Goal: Find specific page/section: Find specific page/section

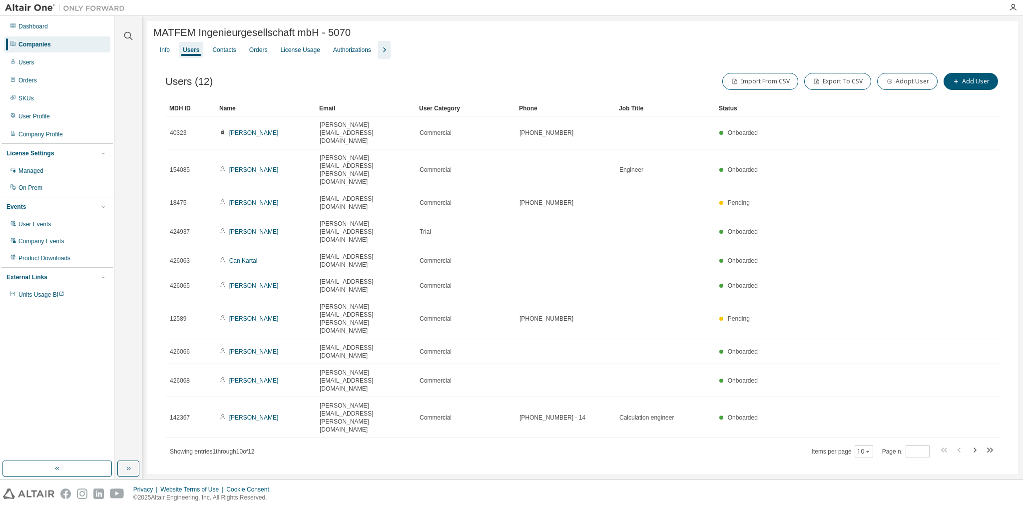
drag, startPoint x: 56, startPoint y: 46, endPoint x: 103, endPoint y: 38, distance: 47.7
click at [63, 47] on div "Companies" at bounding box center [57, 44] width 106 height 16
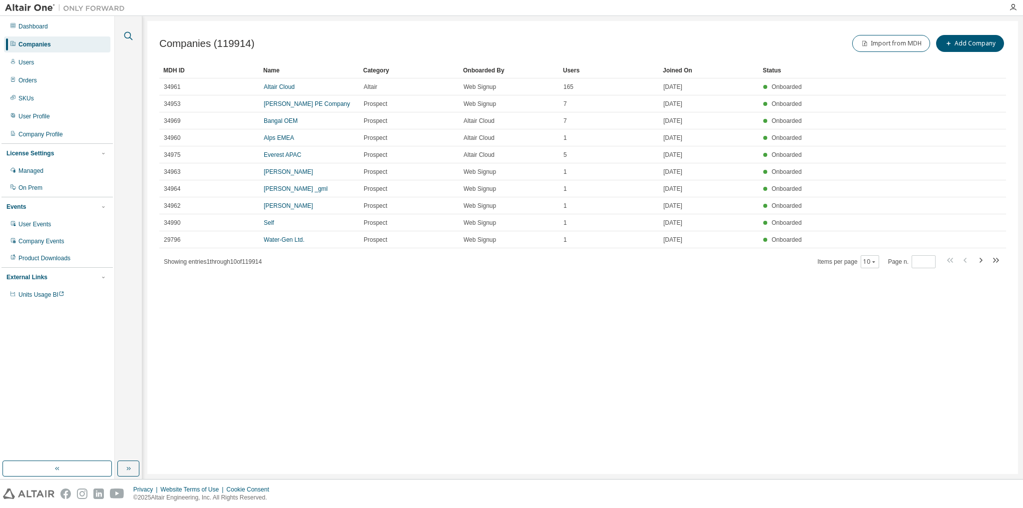
click at [130, 32] on icon "button" at bounding box center [128, 36] width 12 height 12
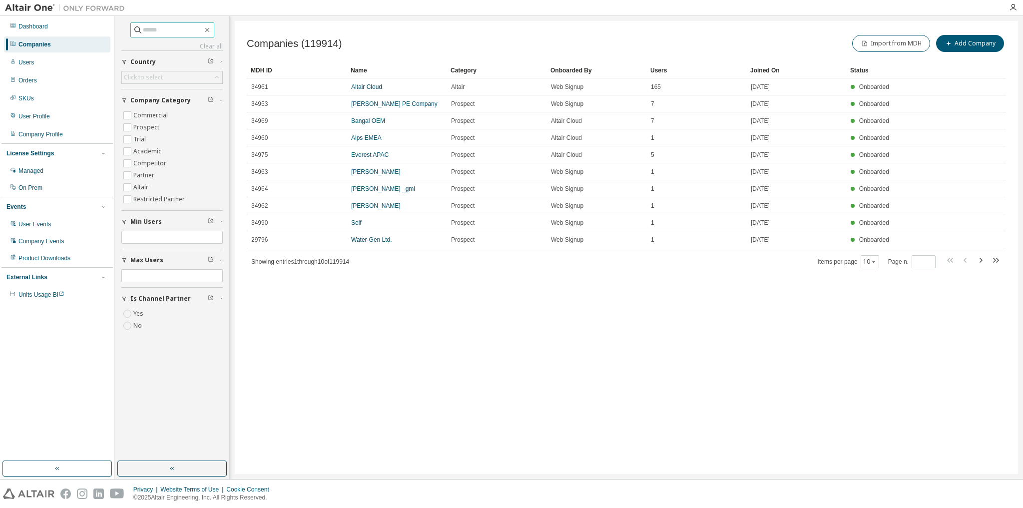
click at [186, 35] on span at bounding box center [172, 29] width 84 height 15
click at [184, 33] on input "text" at bounding box center [173, 30] width 60 height 10
type input "**********"
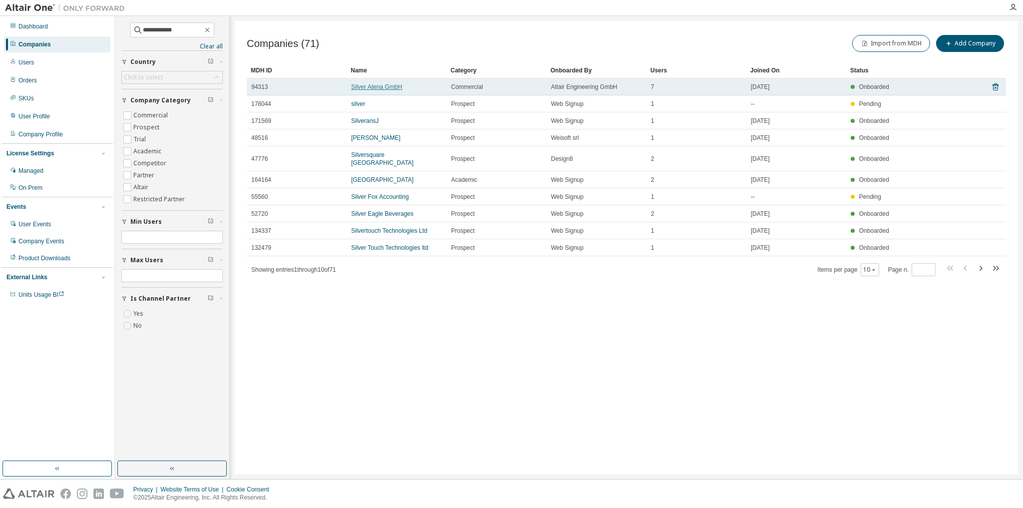
click at [379, 88] on link "Silver Atena GmbH" at bounding box center [376, 86] width 51 height 7
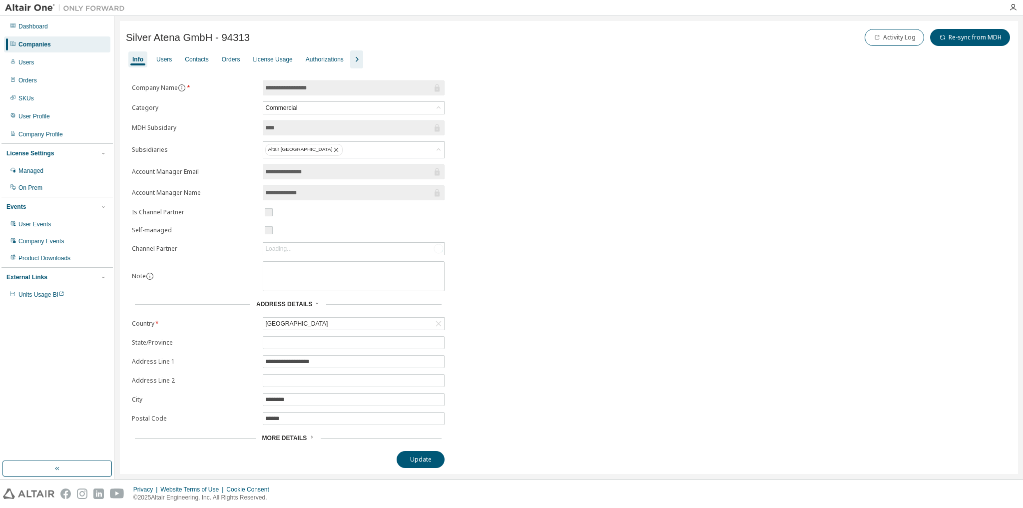
click at [351, 58] on icon "button" at bounding box center [357, 59] width 12 height 12
click at [162, 61] on div "Users" at bounding box center [163, 59] width 15 height 8
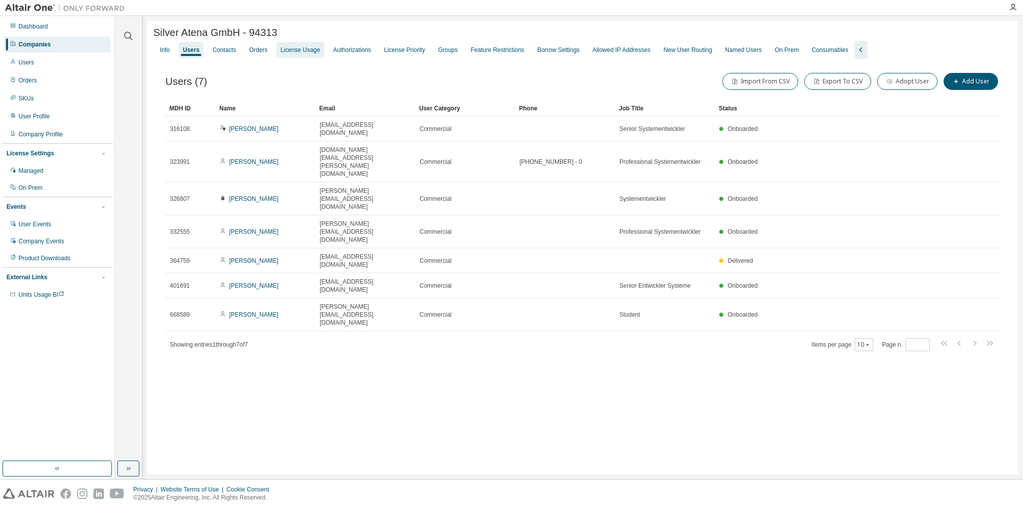
click at [301, 49] on div "License Usage" at bounding box center [299, 50] width 39 height 8
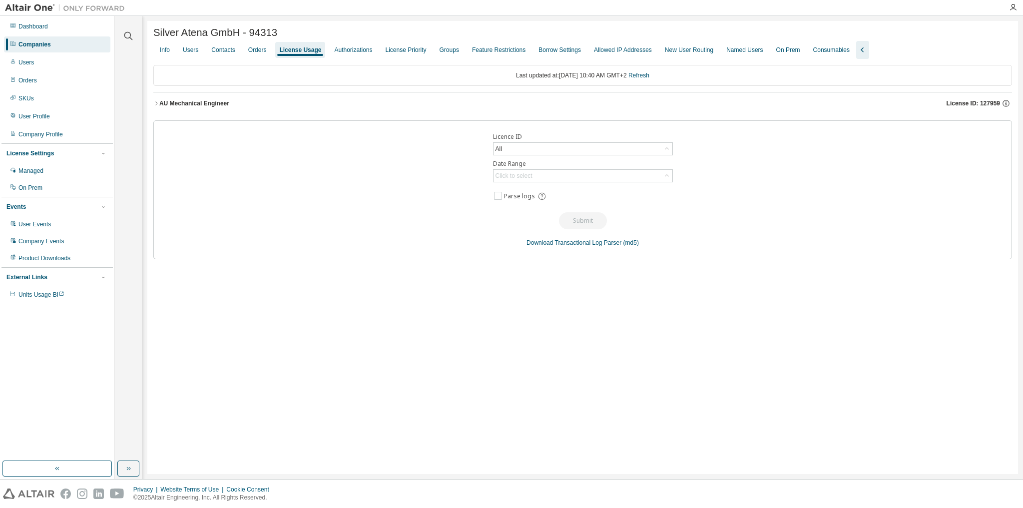
click at [157, 105] on icon "button" at bounding box center [156, 103] width 6 height 6
